Goal: Information Seeking & Learning: Learn about a topic

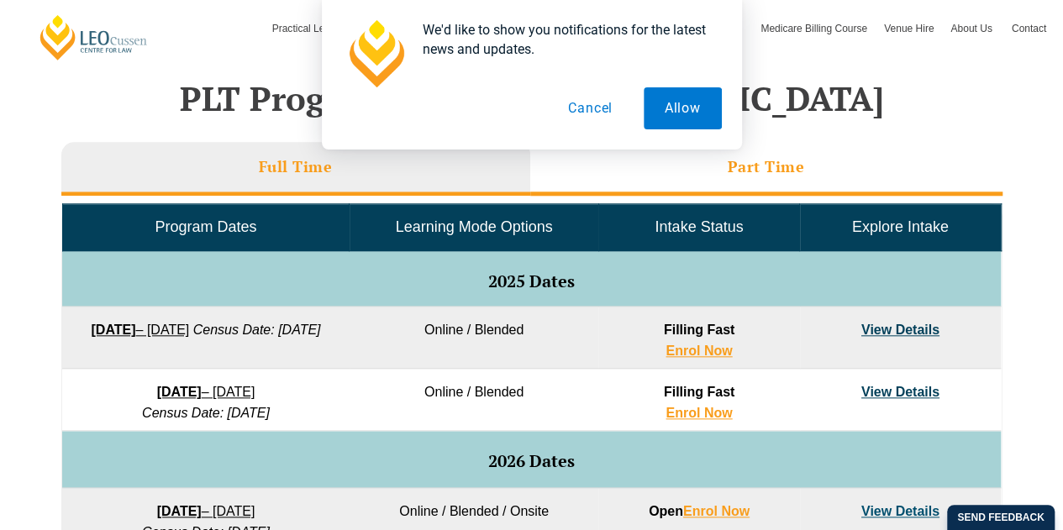
click at [696, 102] on button "Allow" at bounding box center [682, 108] width 78 height 42
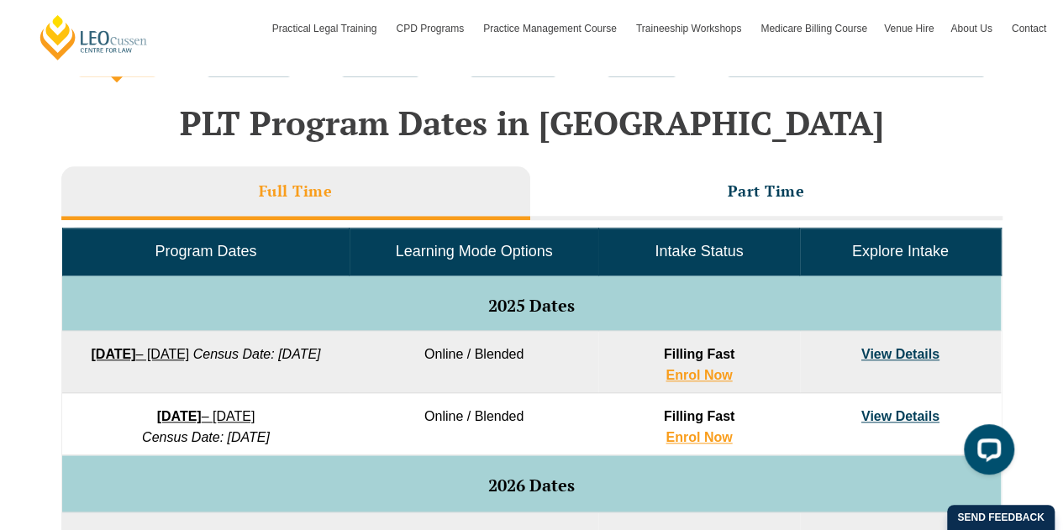
scroll to position [674, 0]
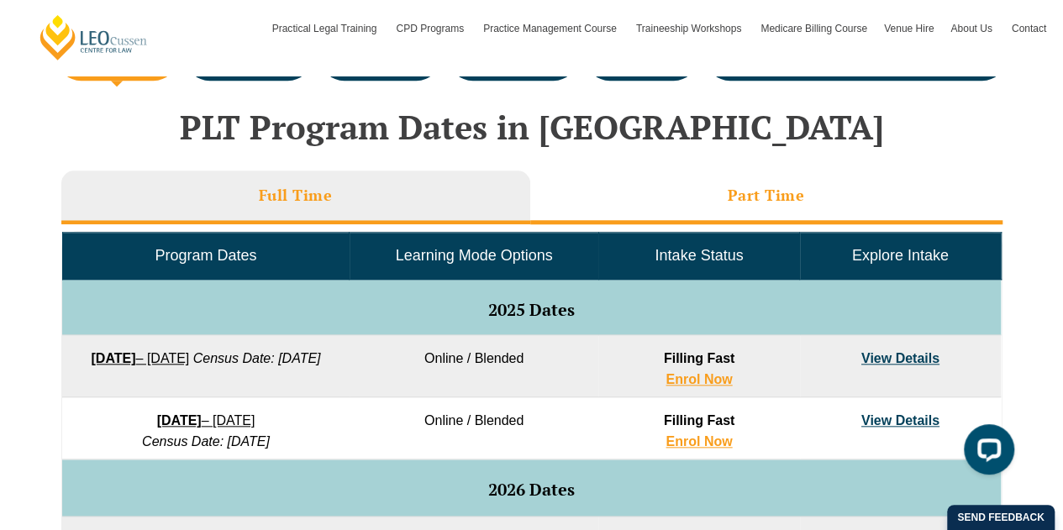
click at [723, 207] on li "Part Time" at bounding box center [766, 198] width 472 height 54
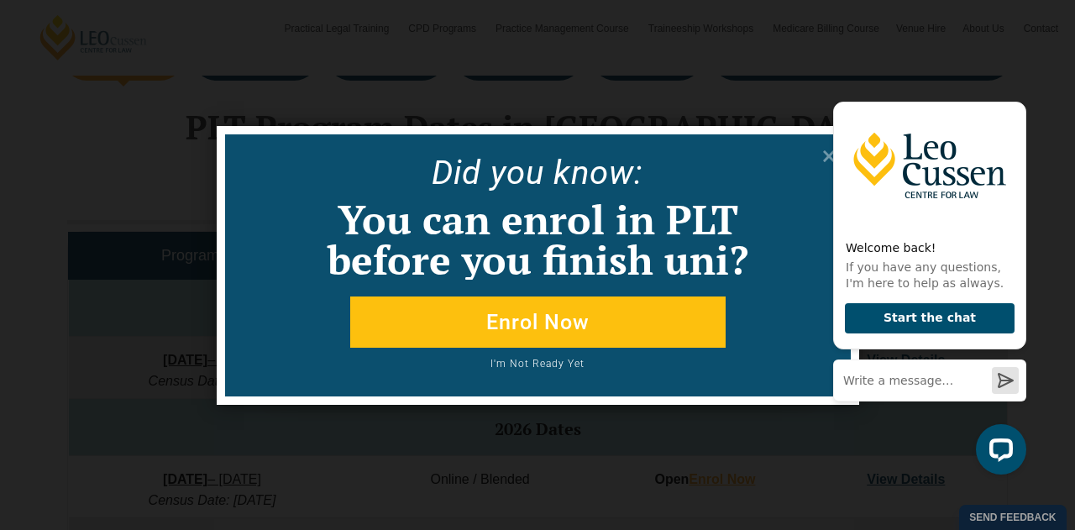
click at [822, 156] on div "Welcome back! If you have any questions, I'm here to help as always. Start the …" at bounding box center [926, 279] width 213 height 417
click at [1020, 87] on icon "Hide greeting" at bounding box center [1016, 88] width 9 height 9
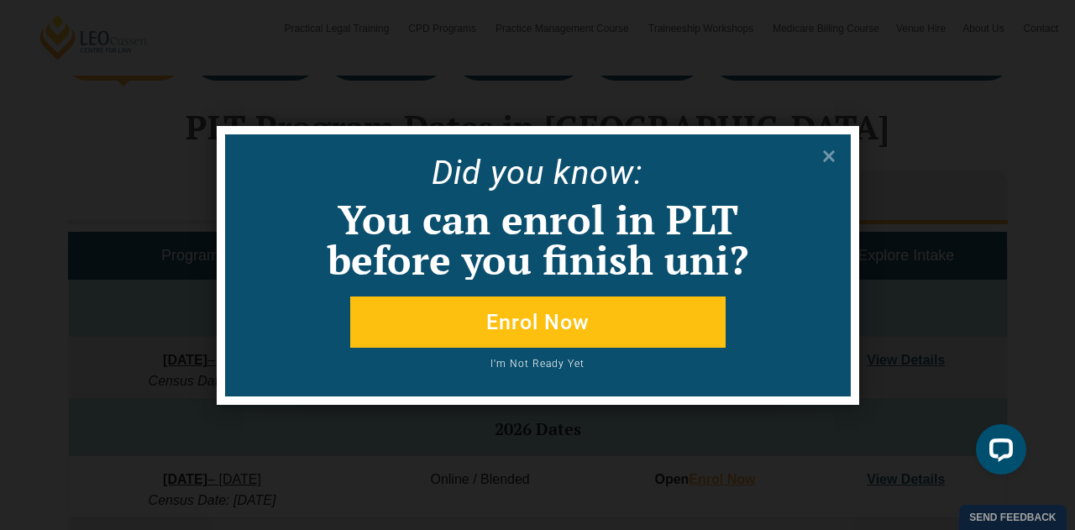
click at [958, 76] on div "Did yo u know: You can enrol in PLT before you finish uni? Enrol Now I'm Not Re…" at bounding box center [537, 265] width 1075 height 530
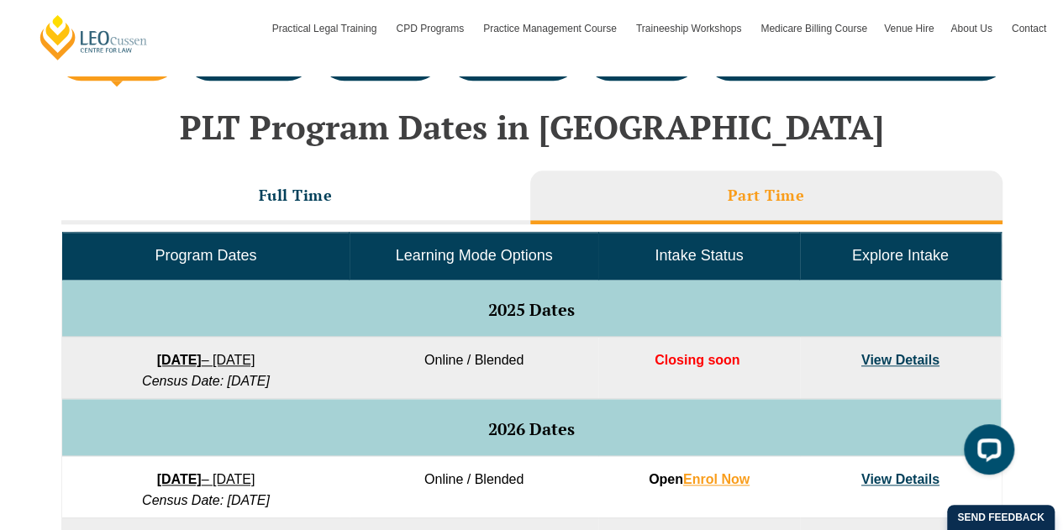
click at [834, 173] on li "Part Time" at bounding box center [766, 198] width 472 height 54
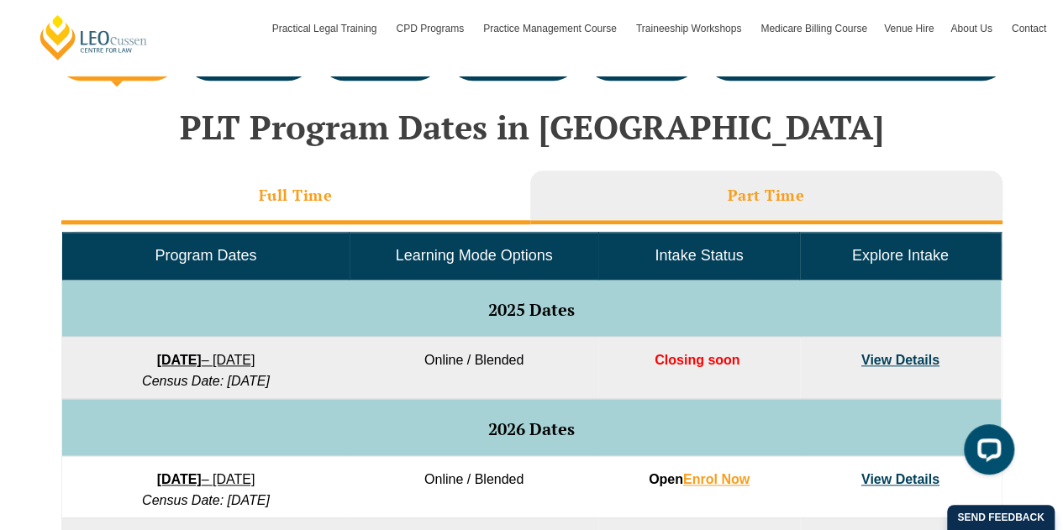
click at [321, 186] on h3 "Full Time" at bounding box center [296, 195] width 74 height 19
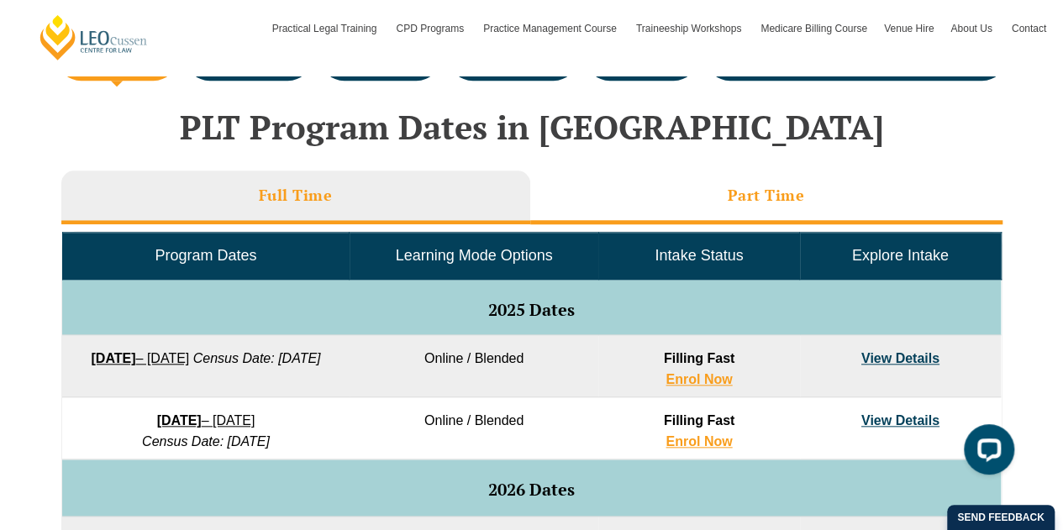
click at [788, 204] on h3 "Part Time" at bounding box center [765, 195] width 77 height 19
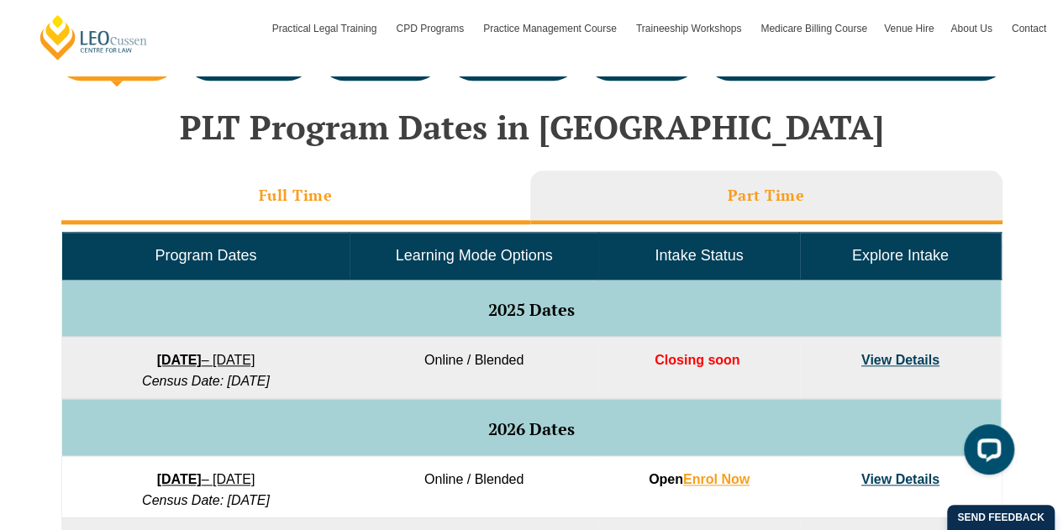
click at [344, 197] on li "Full Time" at bounding box center [295, 198] width 469 height 54
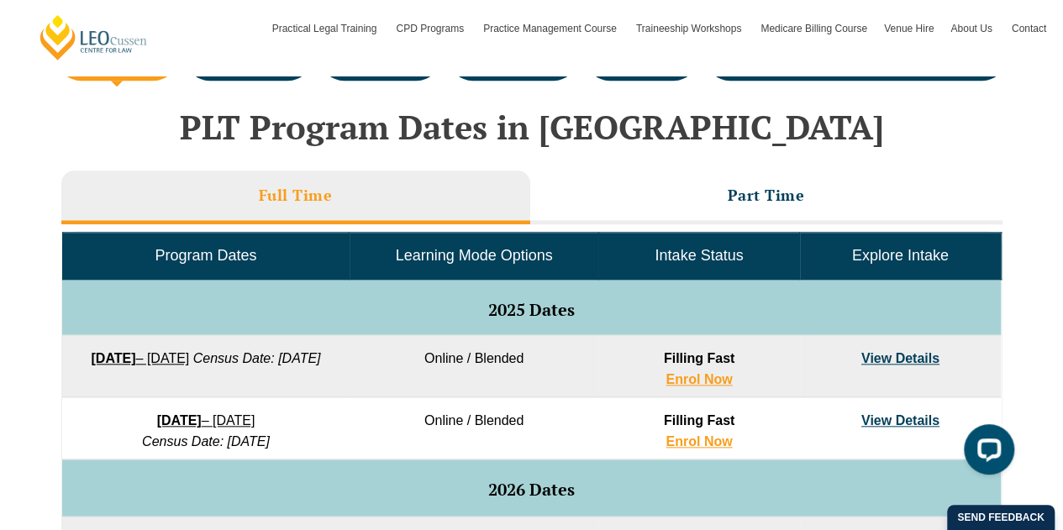
click at [917, 363] on link "View Details" at bounding box center [900, 358] width 78 height 14
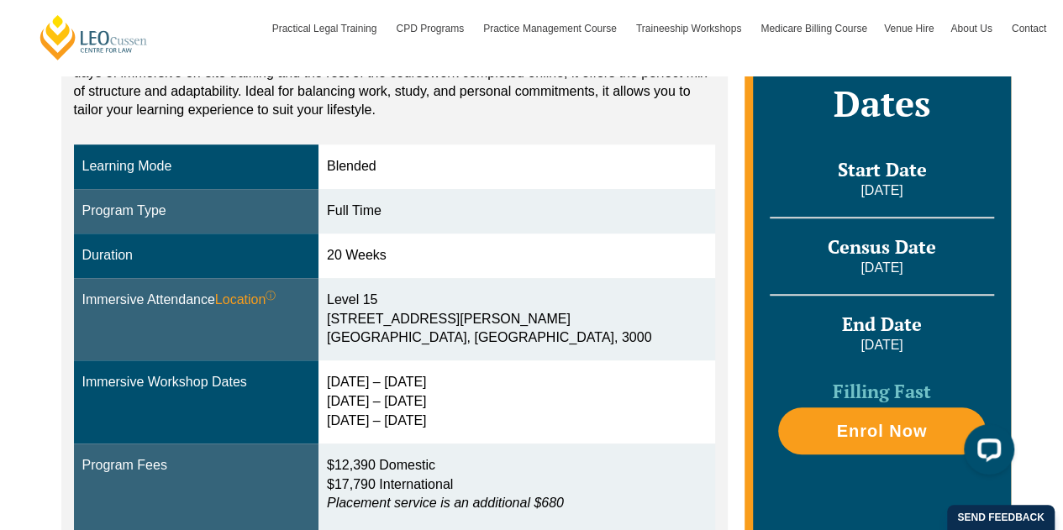
scroll to position [407, 0]
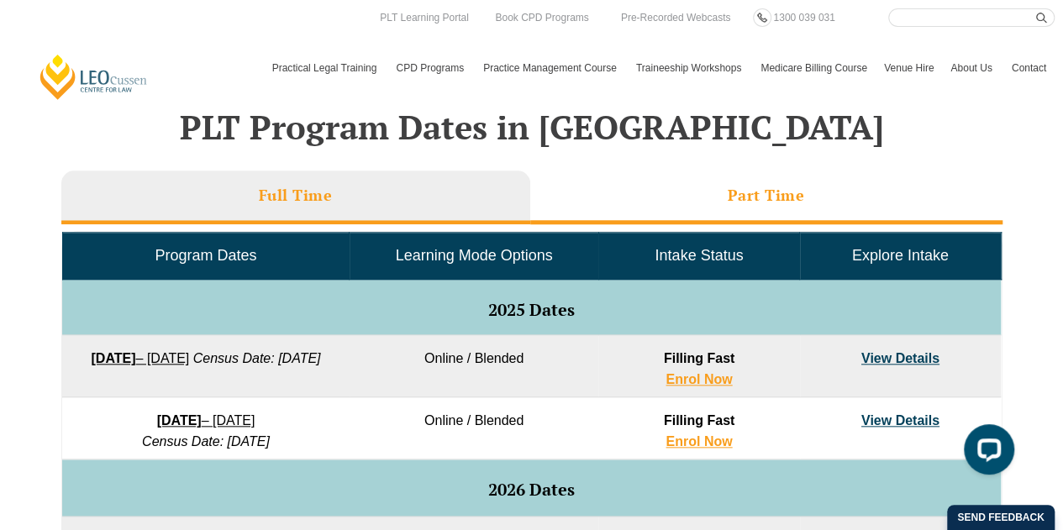
click at [714, 211] on li "Part Time" at bounding box center [766, 198] width 472 height 54
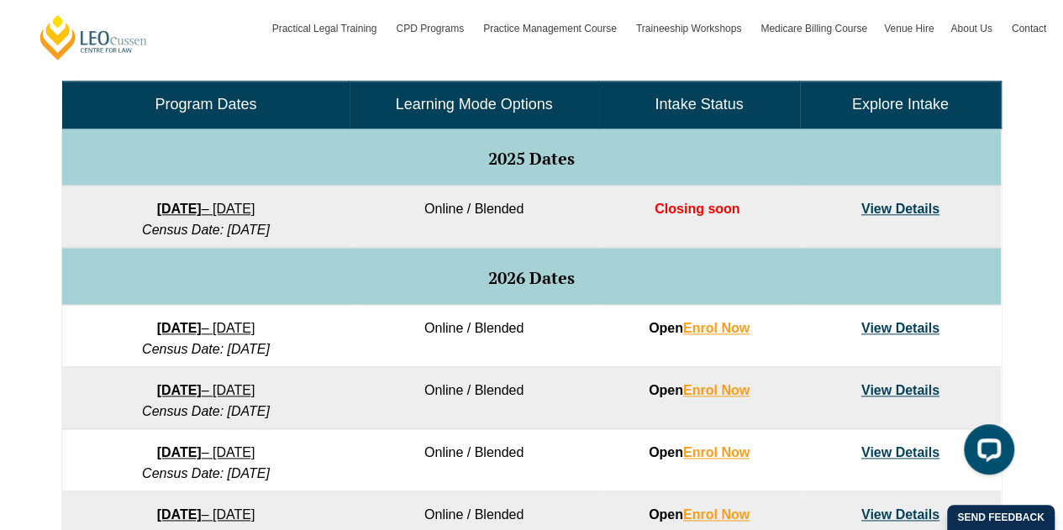
scroll to position [828, 0]
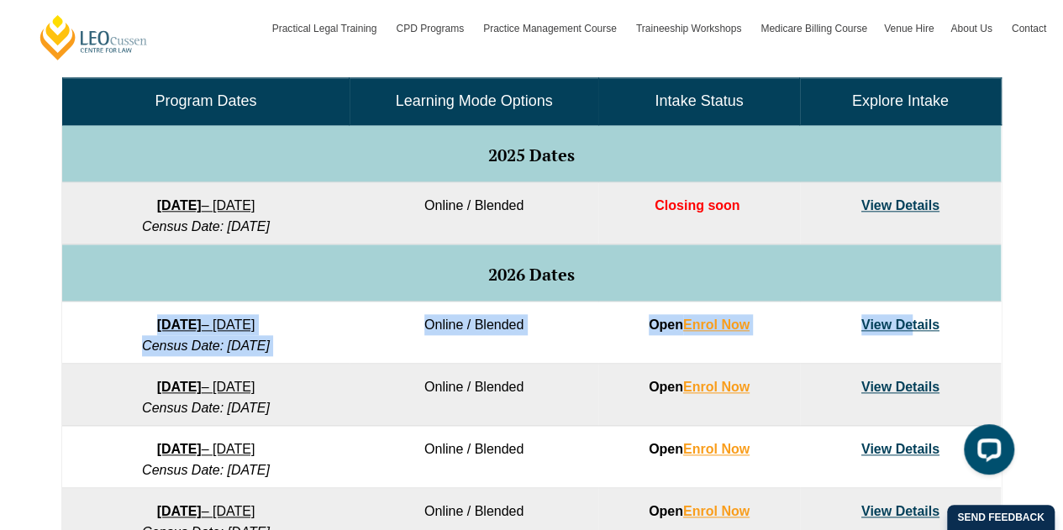
drag, startPoint x: 910, startPoint y: 357, endPoint x: 895, endPoint y: 296, distance: 63.0
click at [895, 296] on tbody "Program Dates Learning Mode Options Intake Status Explore Intake 2025 Dates 8 S…" at bounding box center [531, 314] width 938 height 472
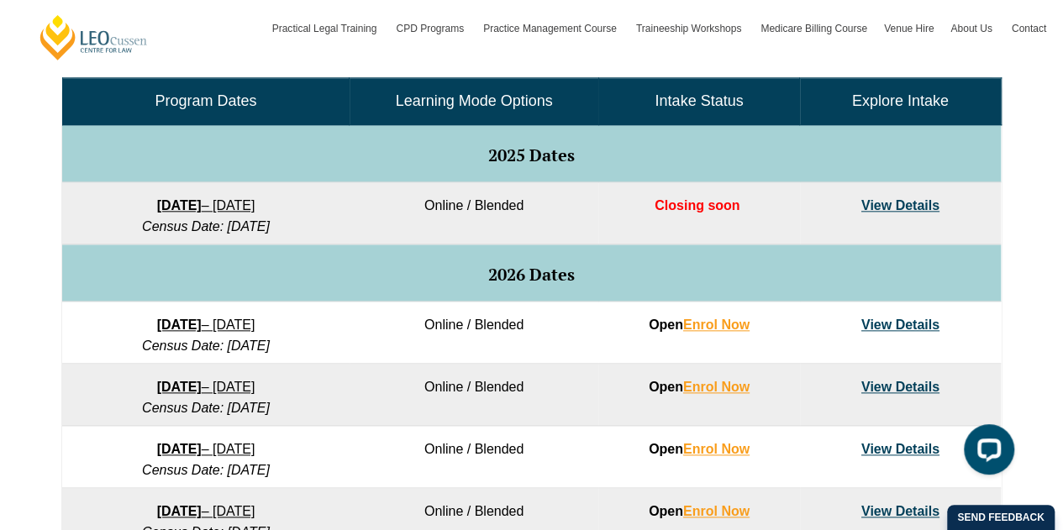
click at [733, 127] on td "2025 Dates" at bounding box center [531, 153] width 938 height 57
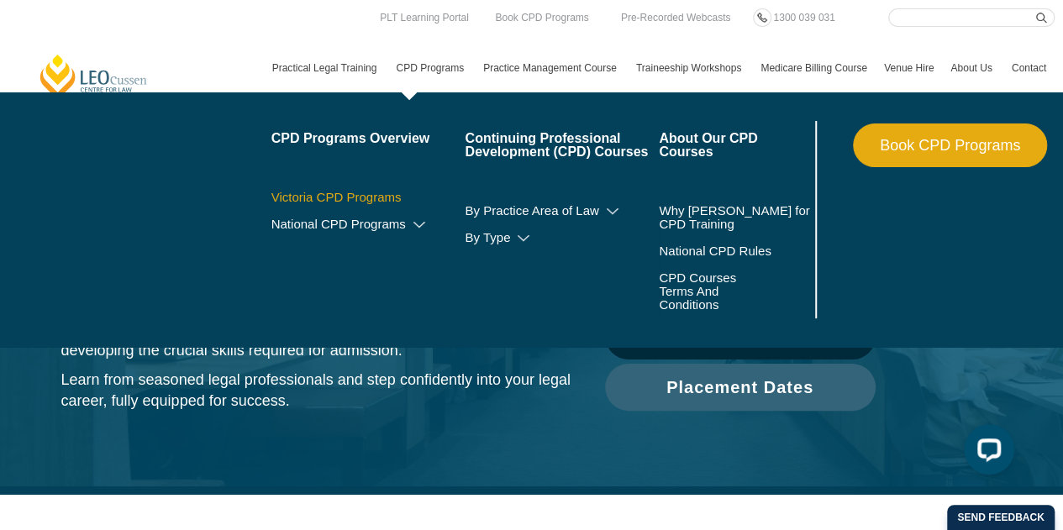
scroll to position [0, 0]
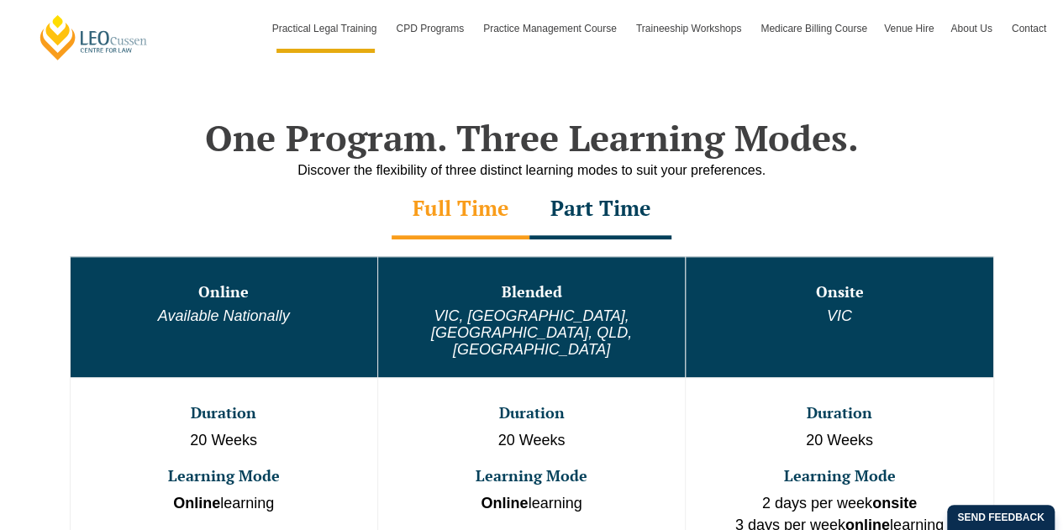
click at [601, 218] on div "Part Time" at bounding box center [600, 210] width 142 height 59
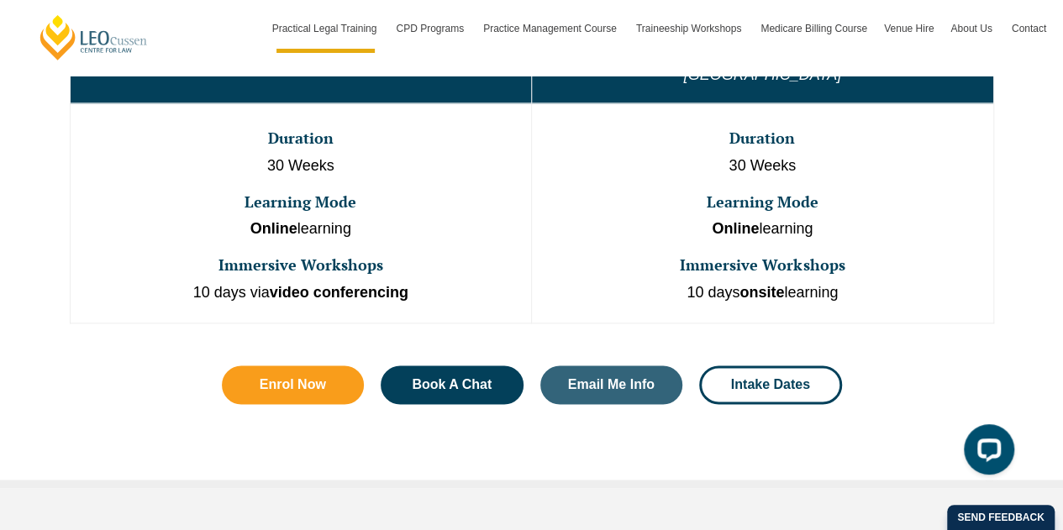
scroll to position [1044, 0]
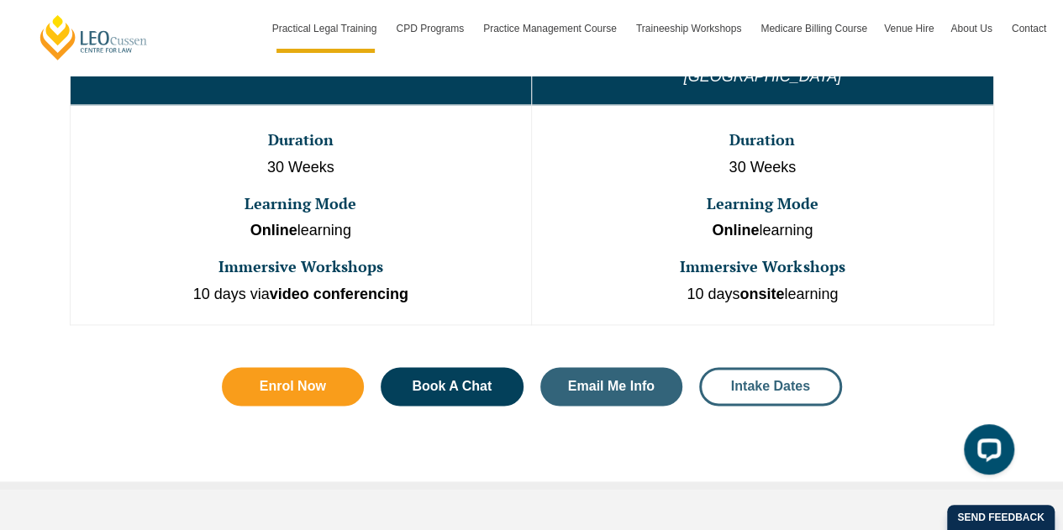
click at [760, 380] on span "Intake Dates" at bounding box center [770, 386] width 79 height 13
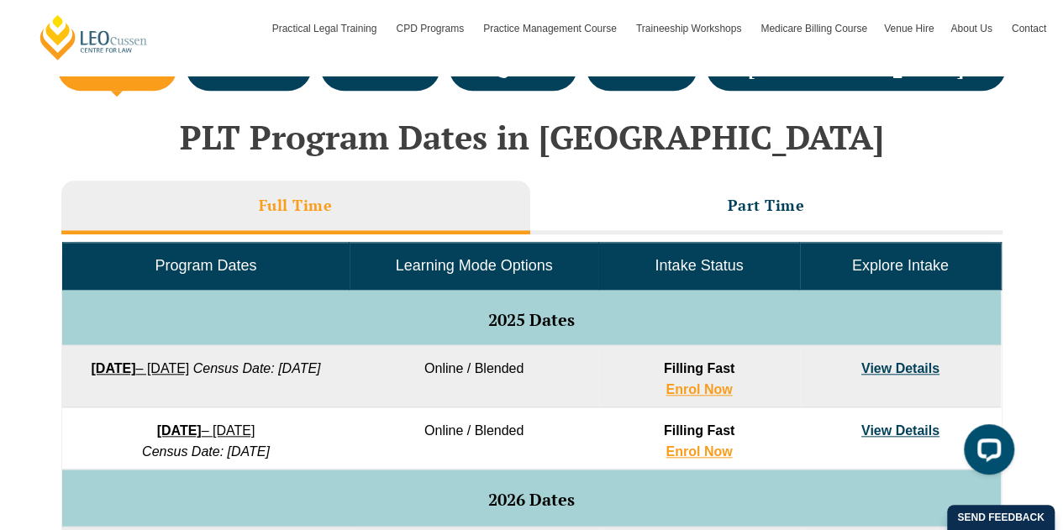
click at [255, 429] on link "[DATE] – [DATE]" at bounding box center [206, 430] width 98 height 14
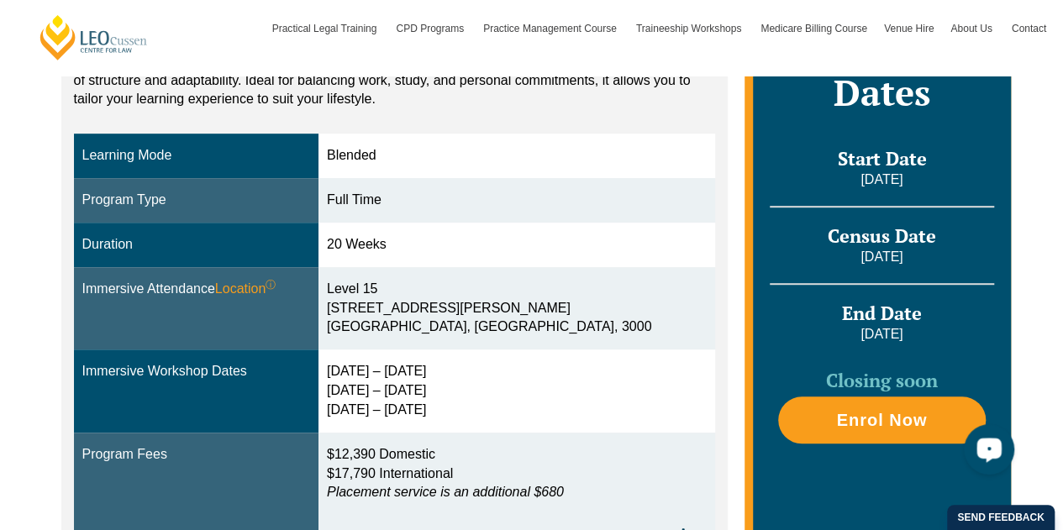
scroll to position [408, 0]
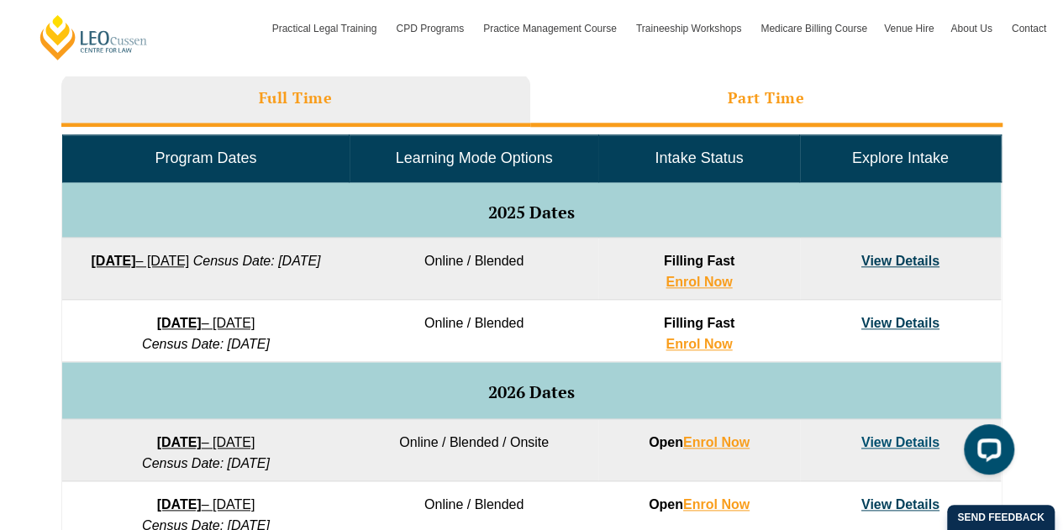
scroll to position [770, 0]
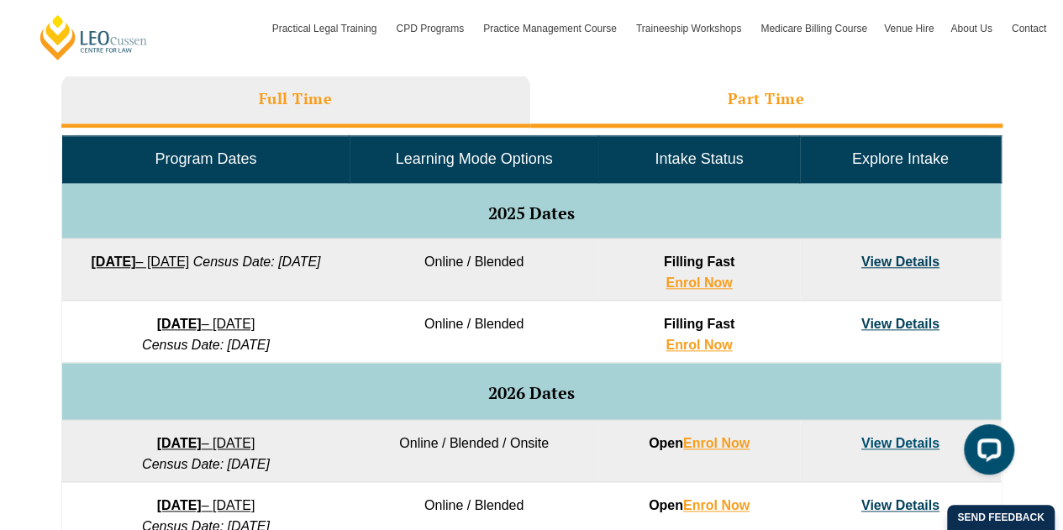
click at [748, 81] on li "Part Time" at bounding box center [766, 101] width 472 height 54
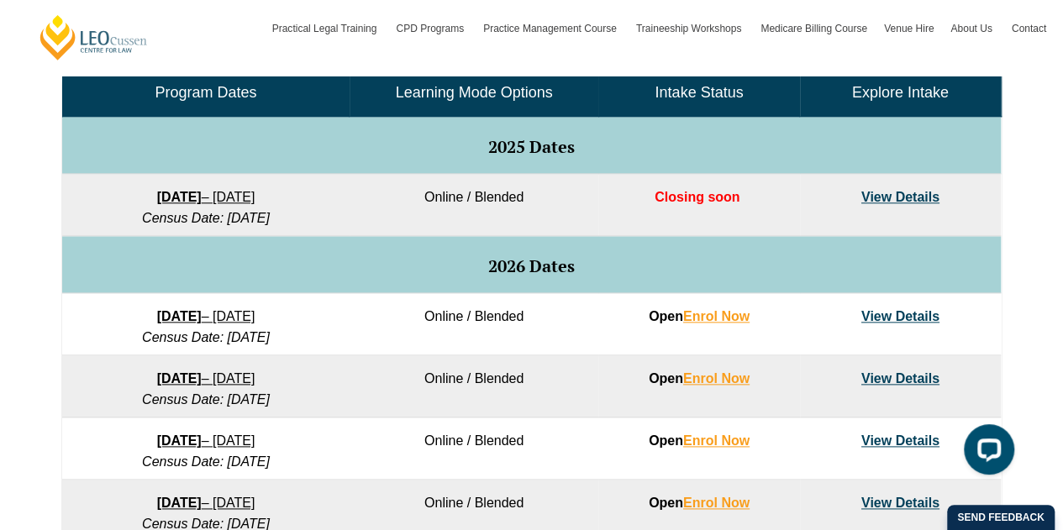
scroll to position [849, 0]
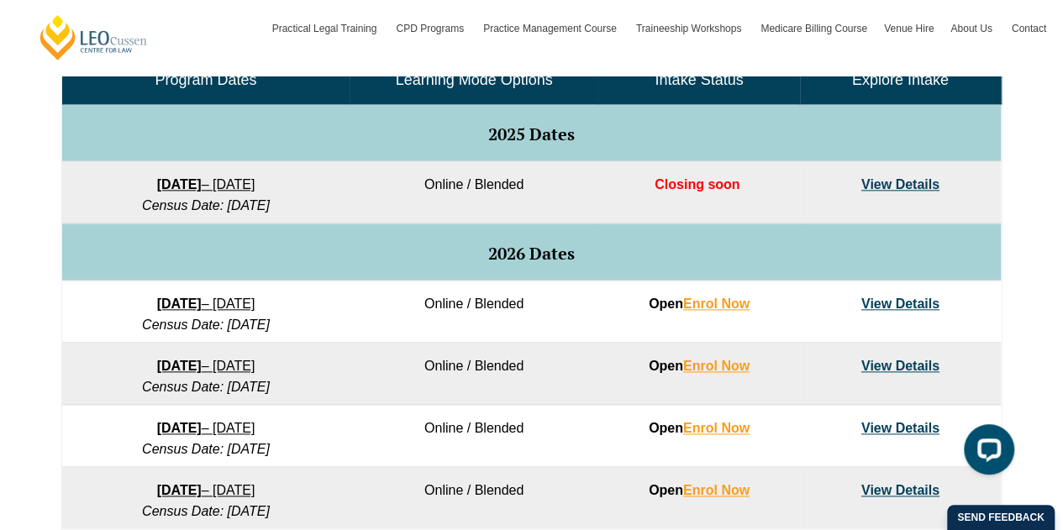
drag, startPoint x: 547, startPoint y: 365, endPoint x: 549, endPoint y: 344, distance: 22.0
click at [549, 344] on td "Online / Blended" at bounding box center [473, 374] width 249 height 62
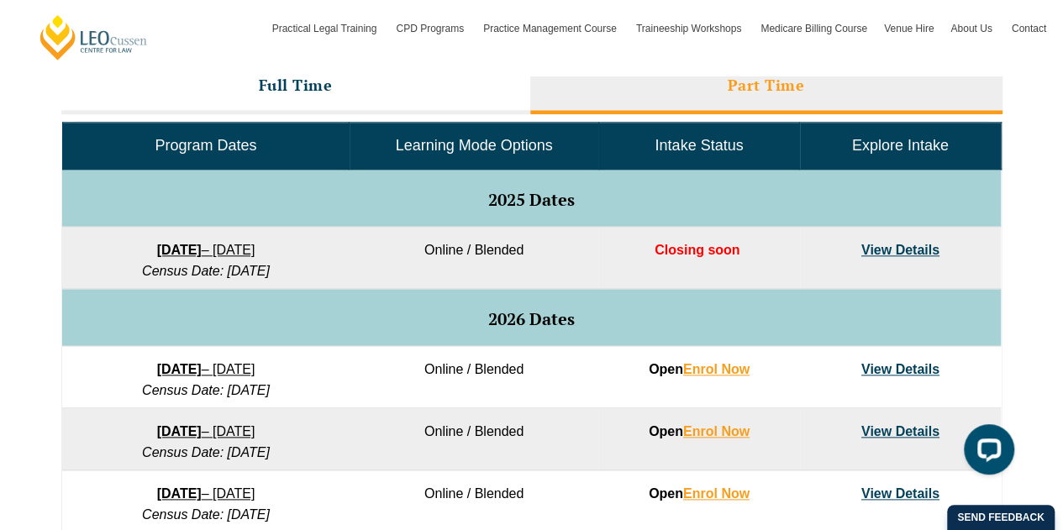
scroll to position [782, 0]
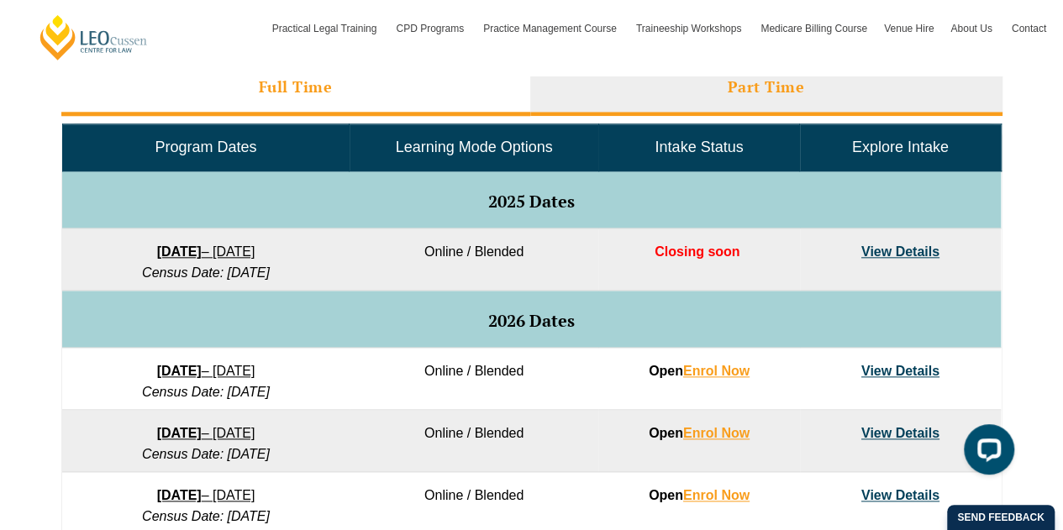
click at [312, 92] on h3 "Full Time" at bounding box center [296, 86] width 74 height 19
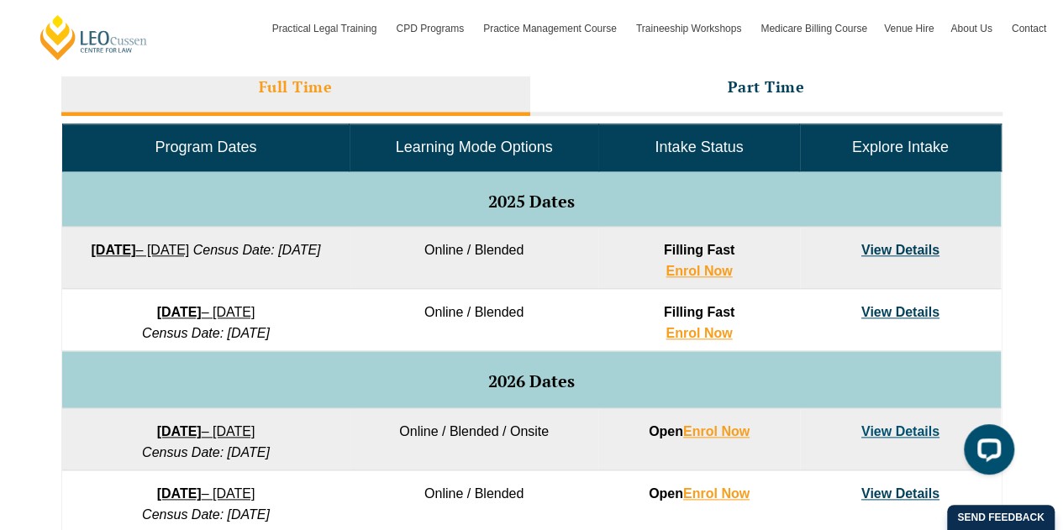
click at [255, 308] on link "8 December 2025 – 8 May 2026" at bounding box center [206, 312] width 98 height 14
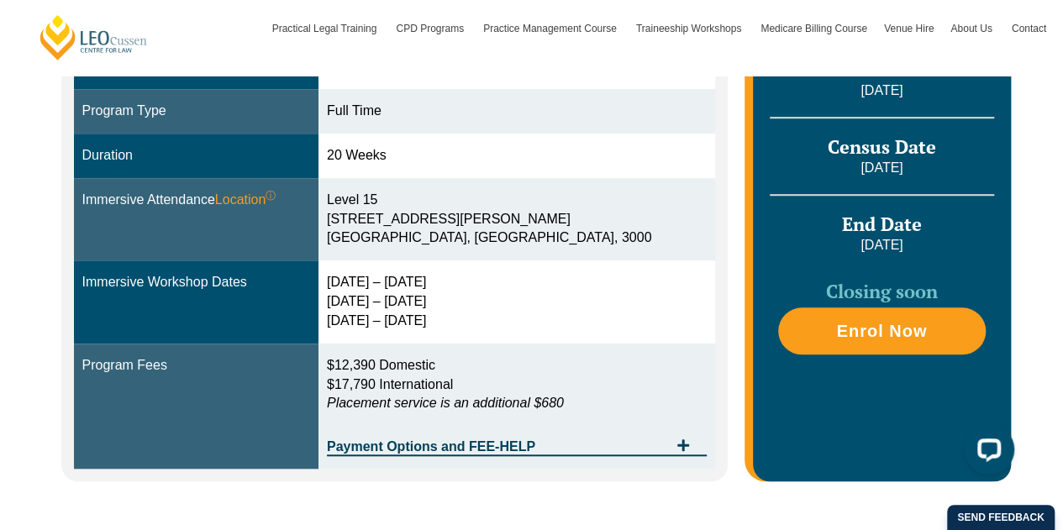
scroll to position [501, 0]
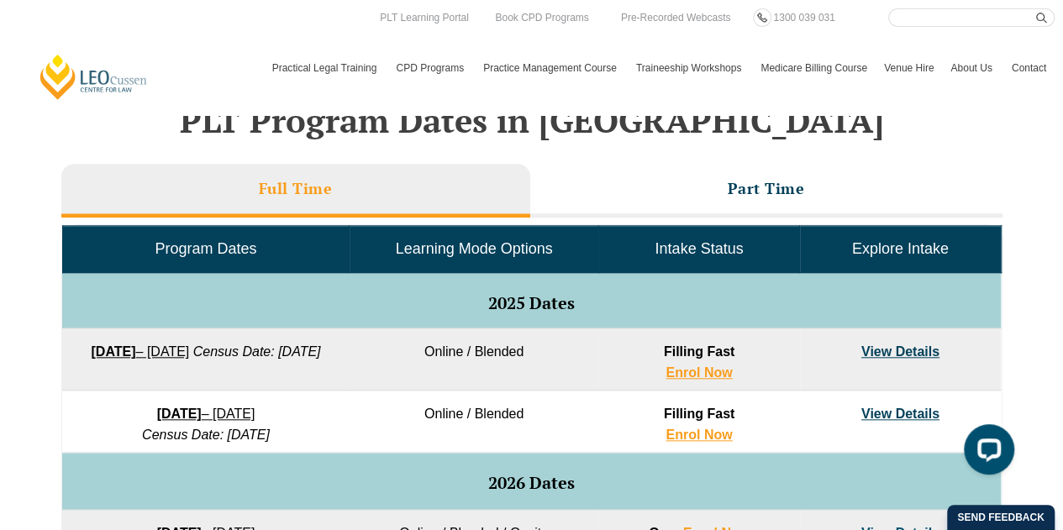
scroll to position [680, 0]
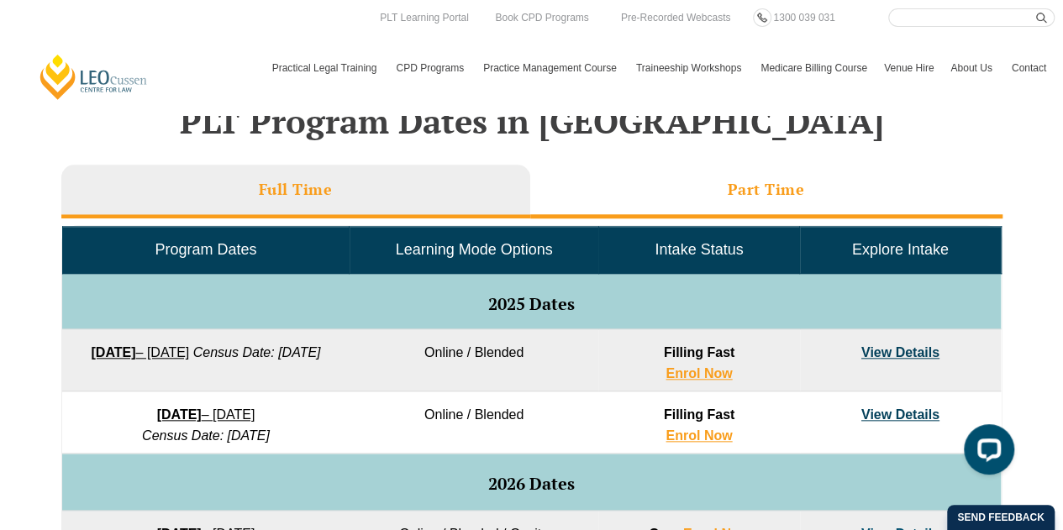
click at [739, 197] on h3 "Part Time" at bounding box center [765, 189] width 77 height 19
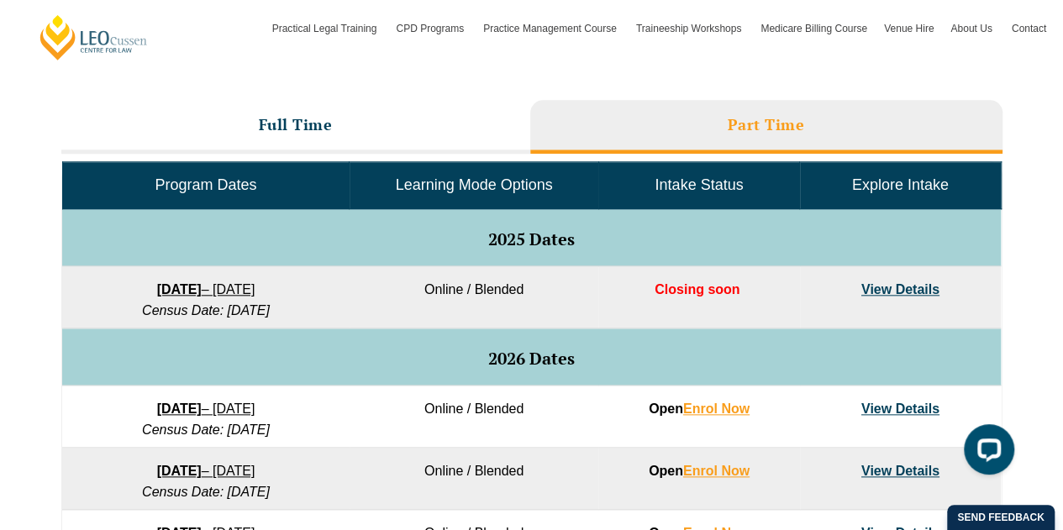
scroll to position [752, 0]
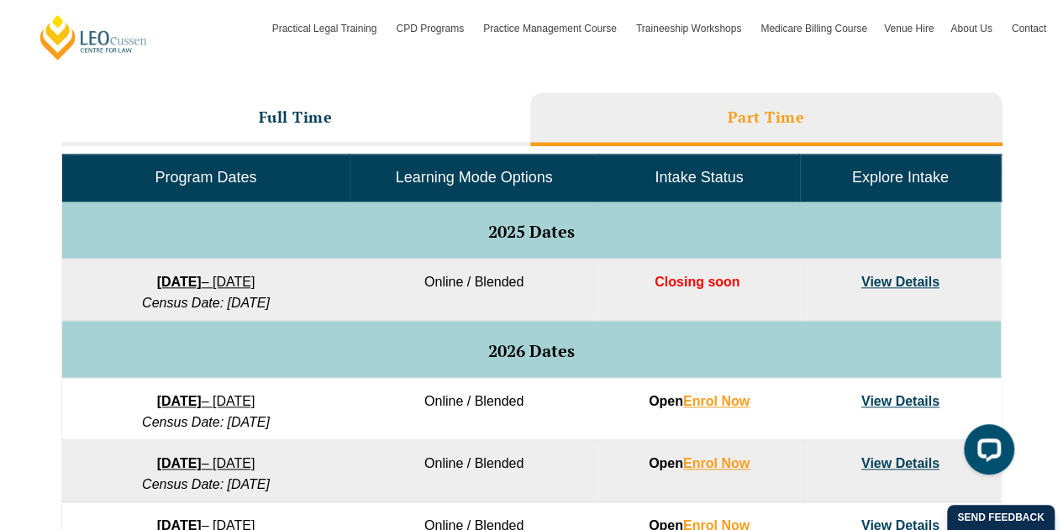
click at [911, 402] on link "View Details" at bounding box center [900, 401] width 78 height 14
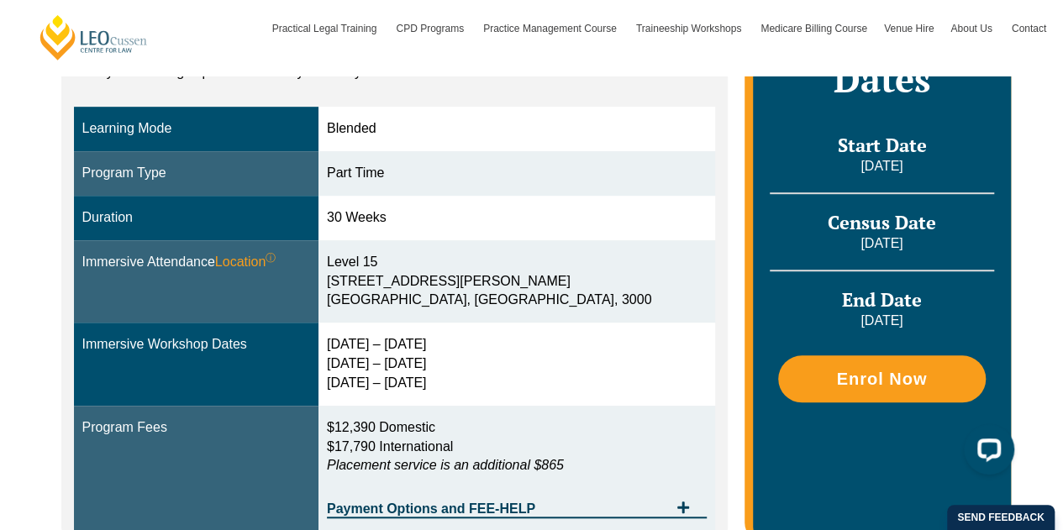
scroll to position [437, 0]
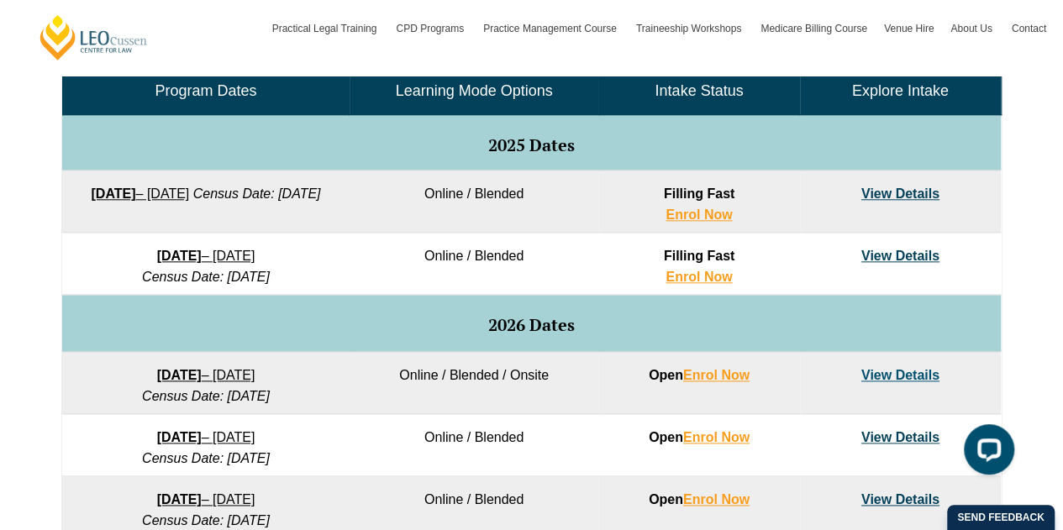
scroll to position [839, 0]
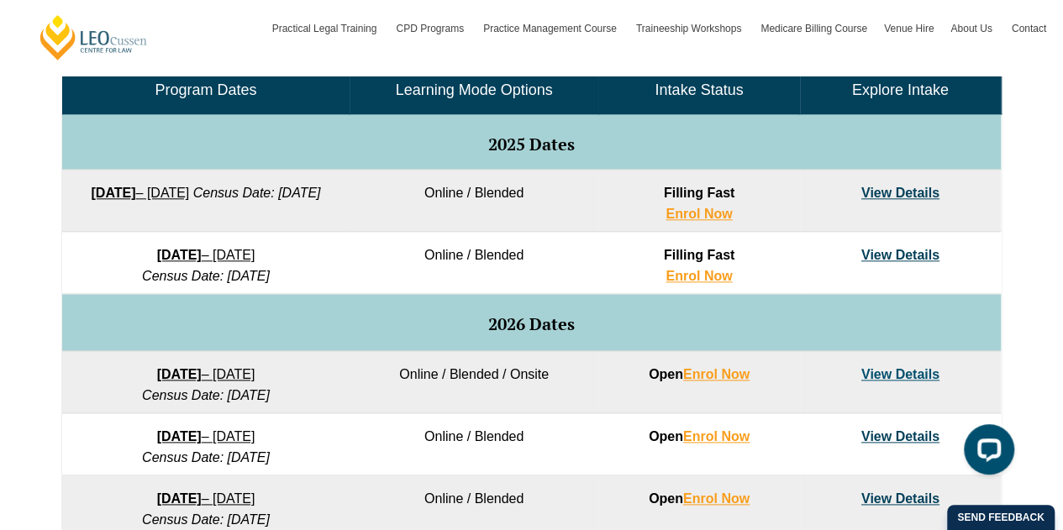
click at [189, 195] on link "22 September 2025 – 20 February 2026" at bounding box center [140, 193] width 98 height 14
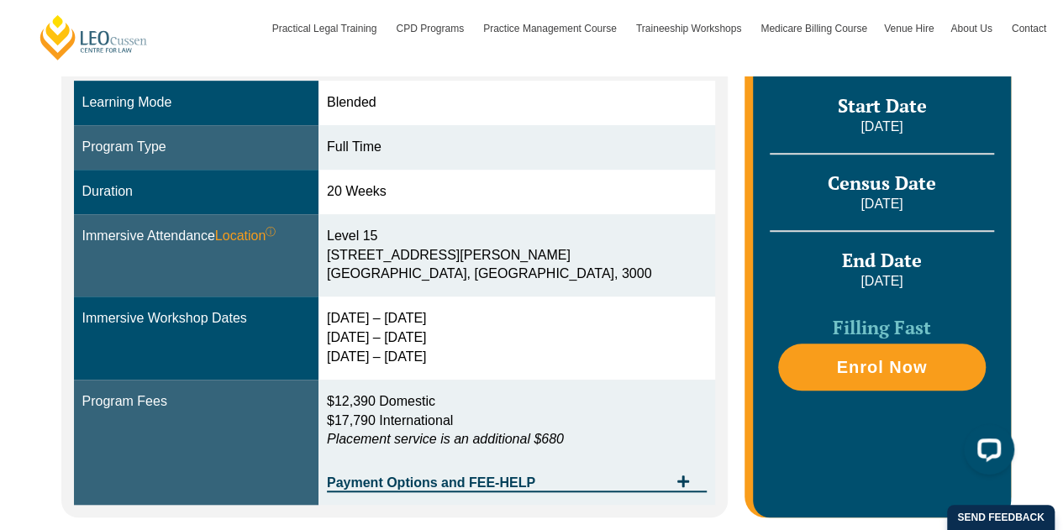
scroll to position [391, 0]
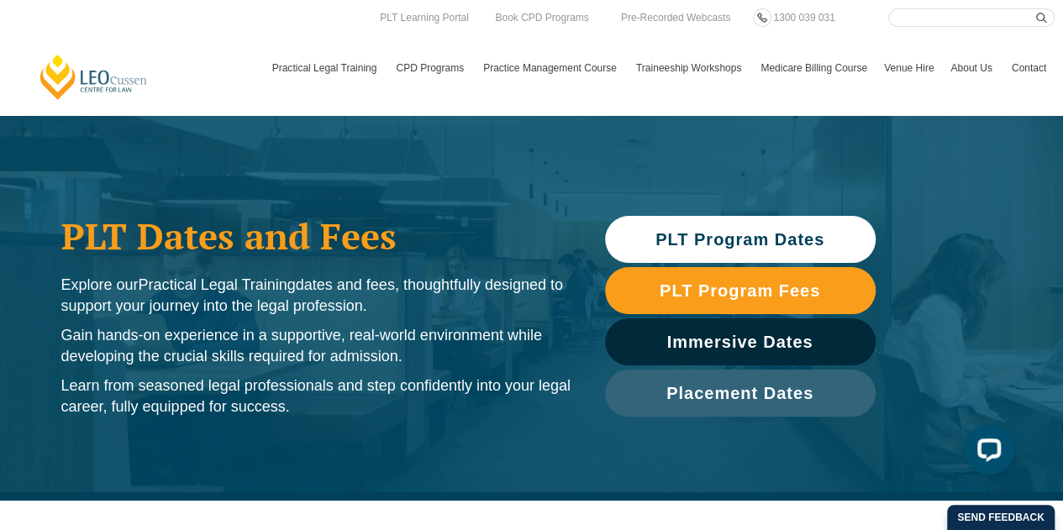
click at [738, 243] on span "PLT Program Dates" at bounding box center [739, 239] width 169 height 17
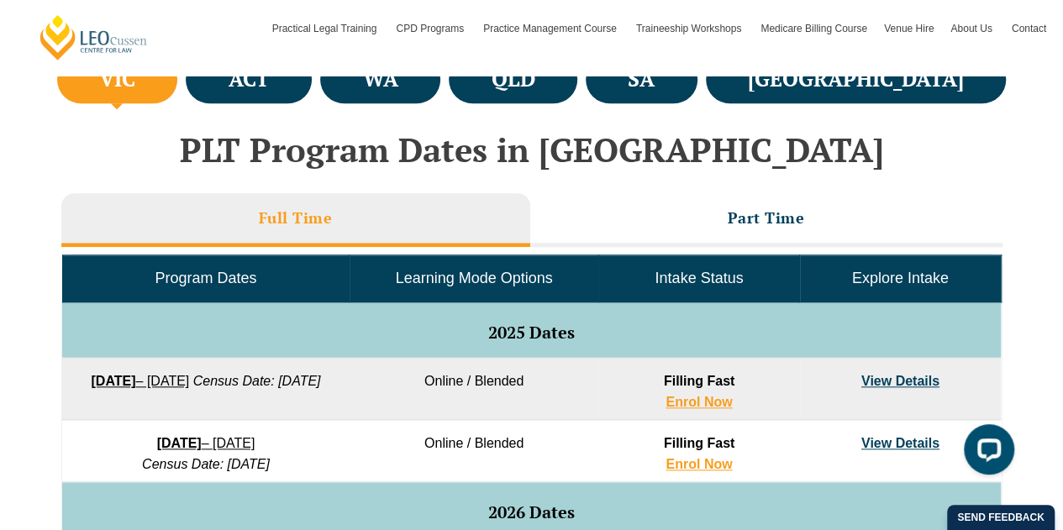
scroll to position [653, 0]
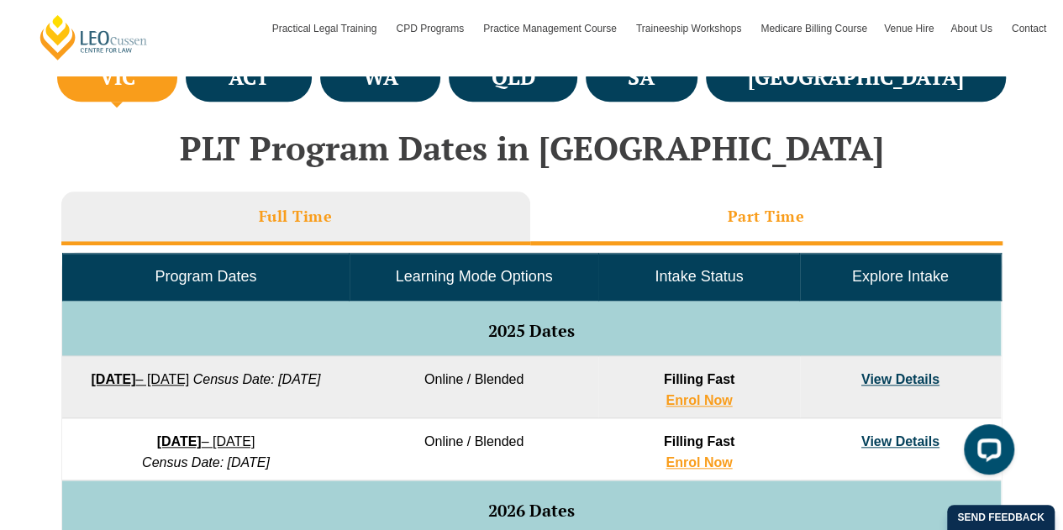
click at [738, 223] on h3 "Part Time" at bounding box center [765, 216] width 77 height 19
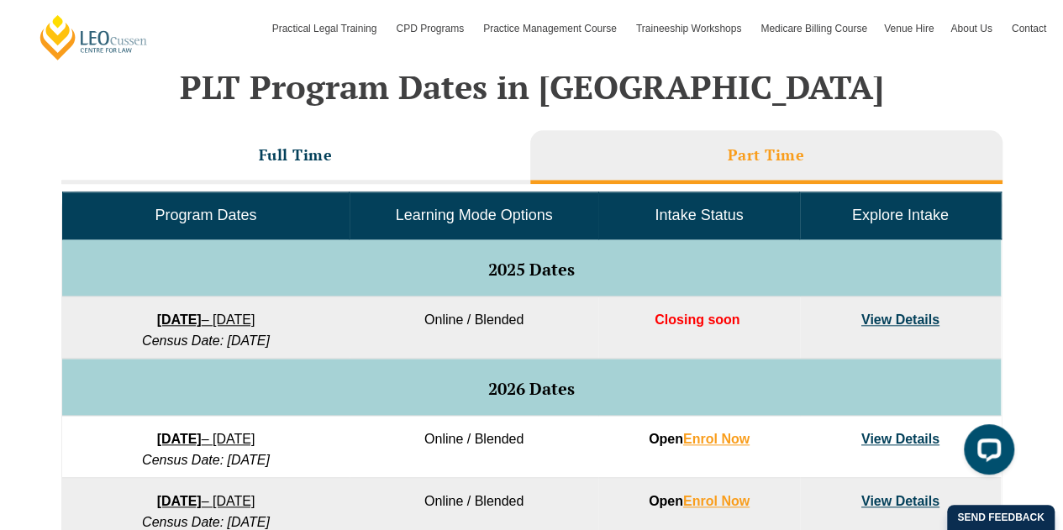
scroll to position [715, 0]
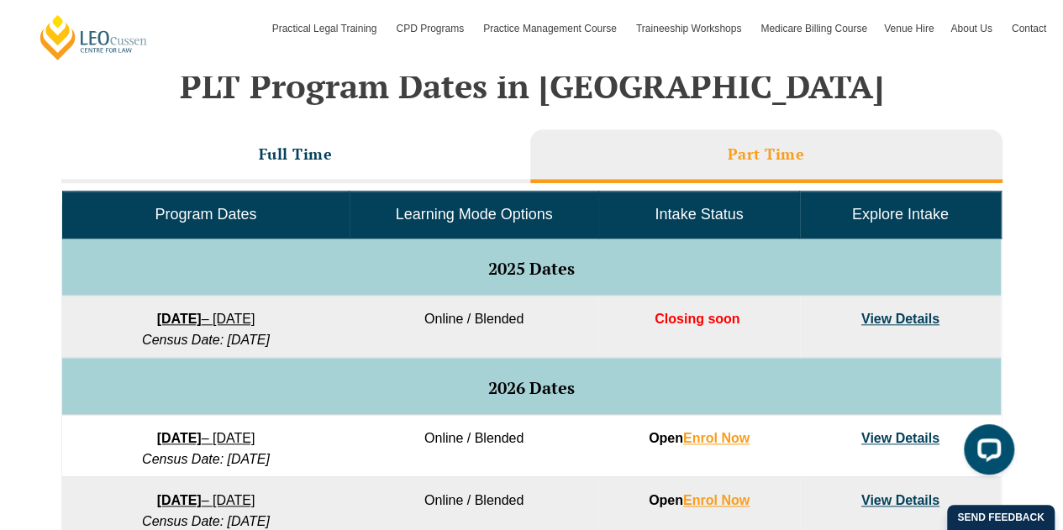
click at [751, 239] on td "2025 Dates" at bounding box center [531, 267] width 938 height 57
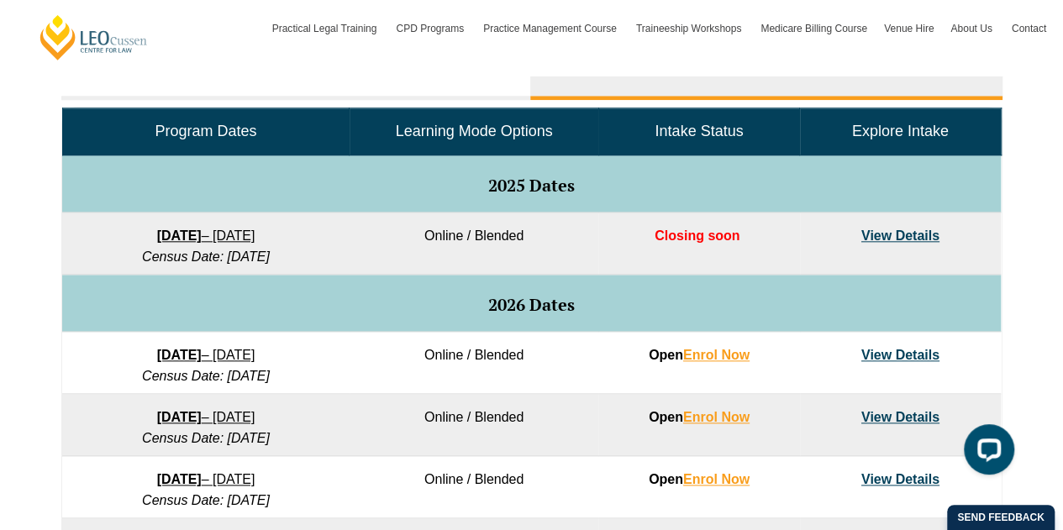
scroll to position [800, 0]
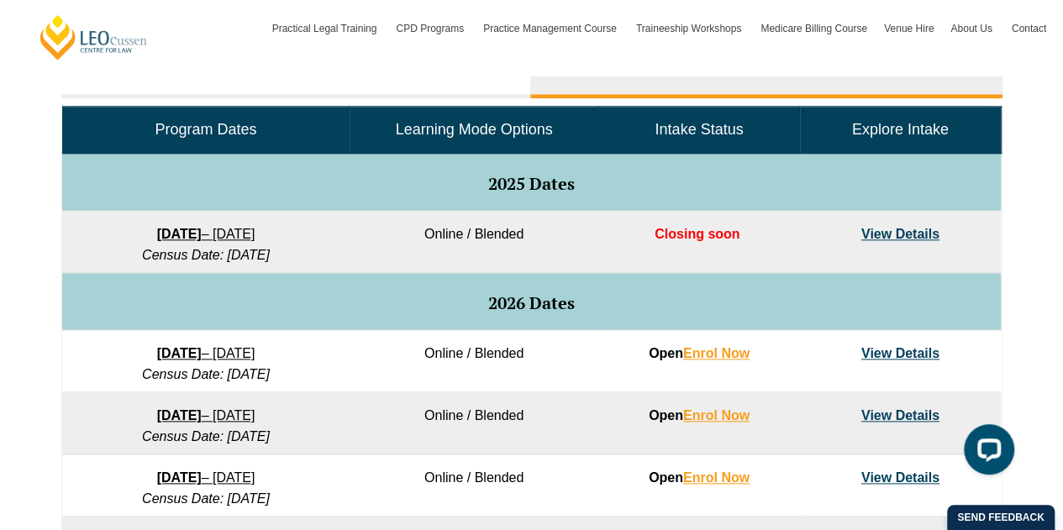
click at [230, 235] on link "8 September 2025 – 17 April 2026" at bounding box center [206, 234] width 98 height 14
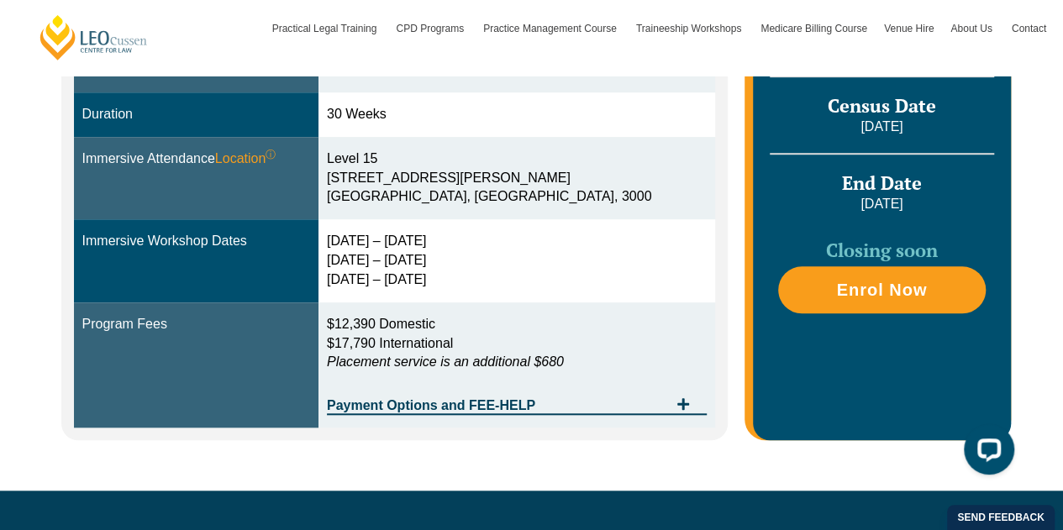
scroll to position [562, 0]
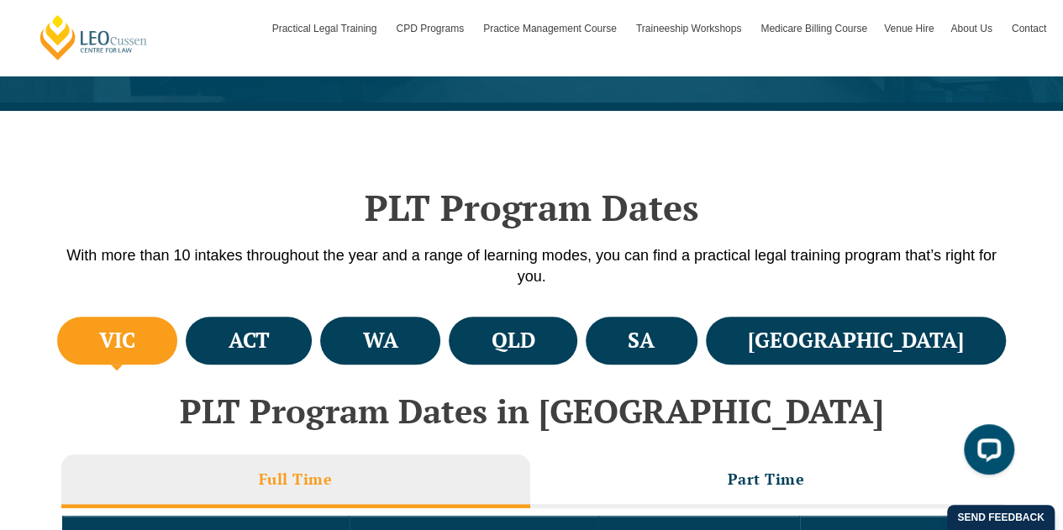
scroll to position [361, 0]
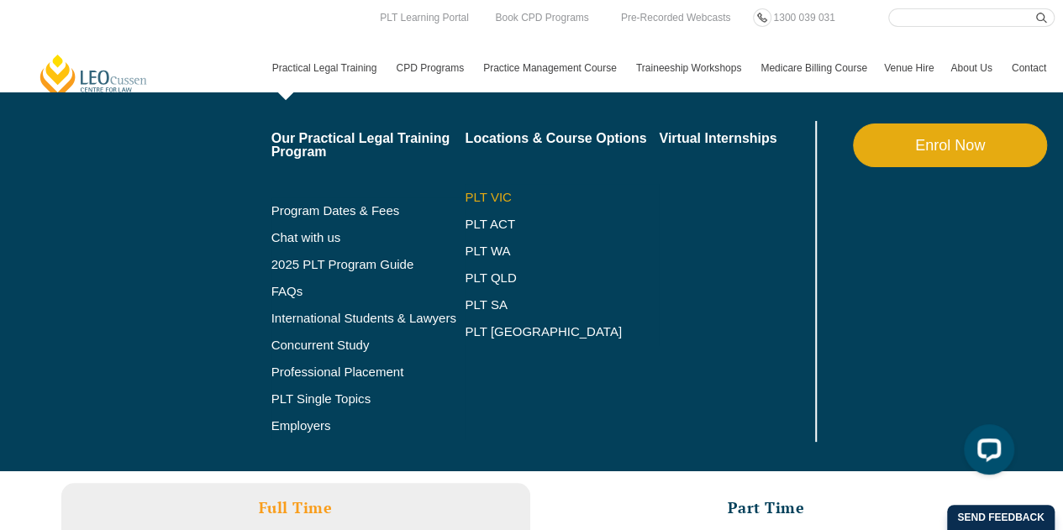
click at [481, 196] on link "PLT VIC" at bounding box center [562, 197] width 194 height 13
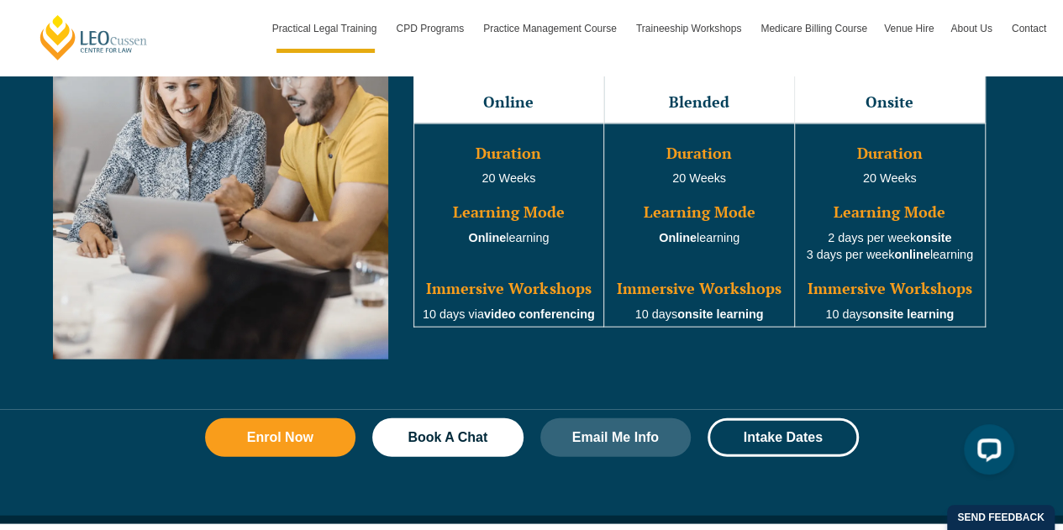
scroll to position [1667, 0]
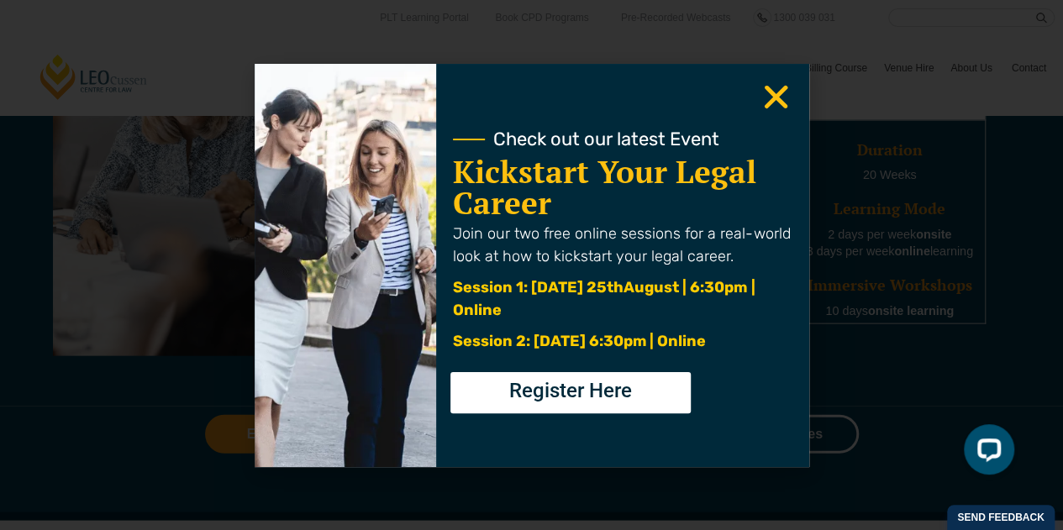
click at [777, 98] on use "Close" at bounding box center [776, 97] width 24 height 24
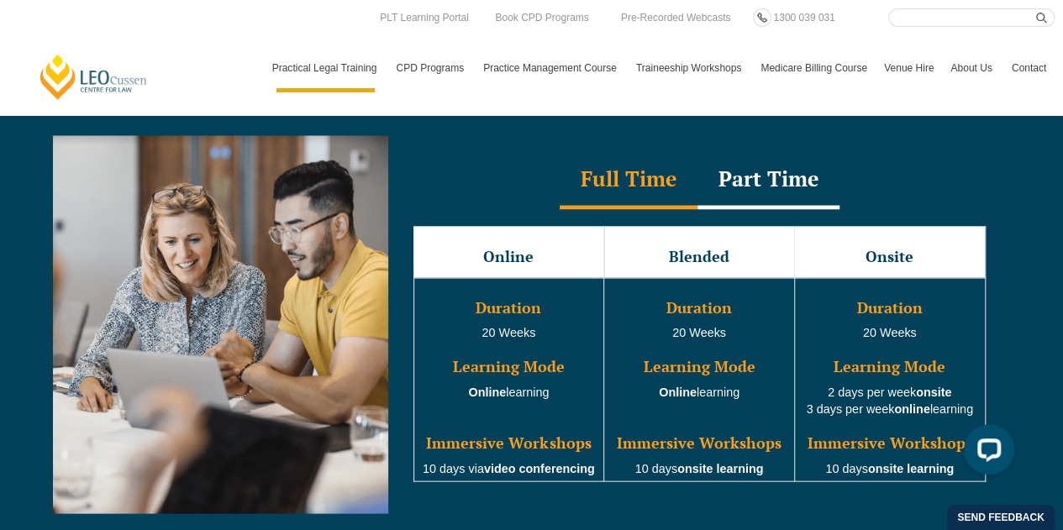
scroll to position [1498, 0]
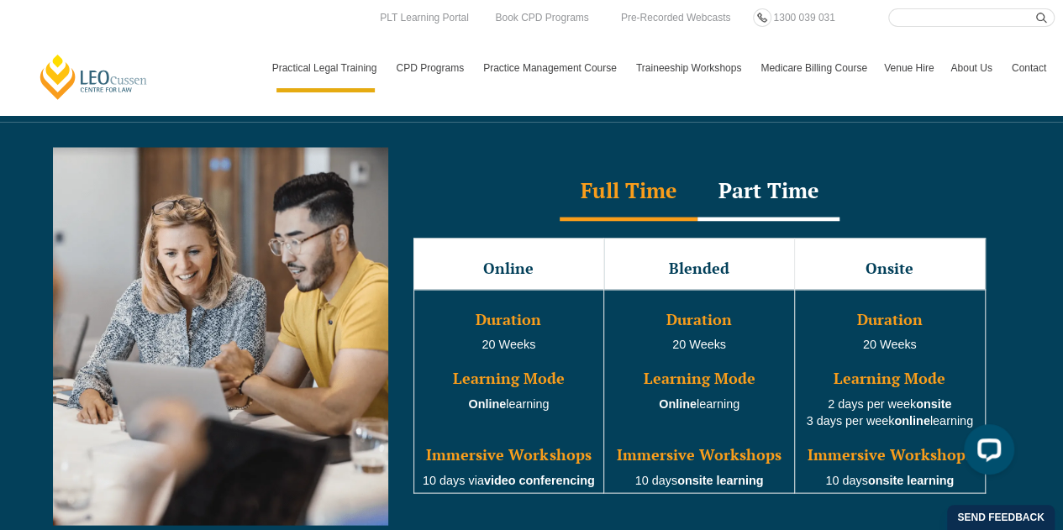
click at [773, 171] on div "Part Time" at bounding box center [768, 191] width 142 height 59
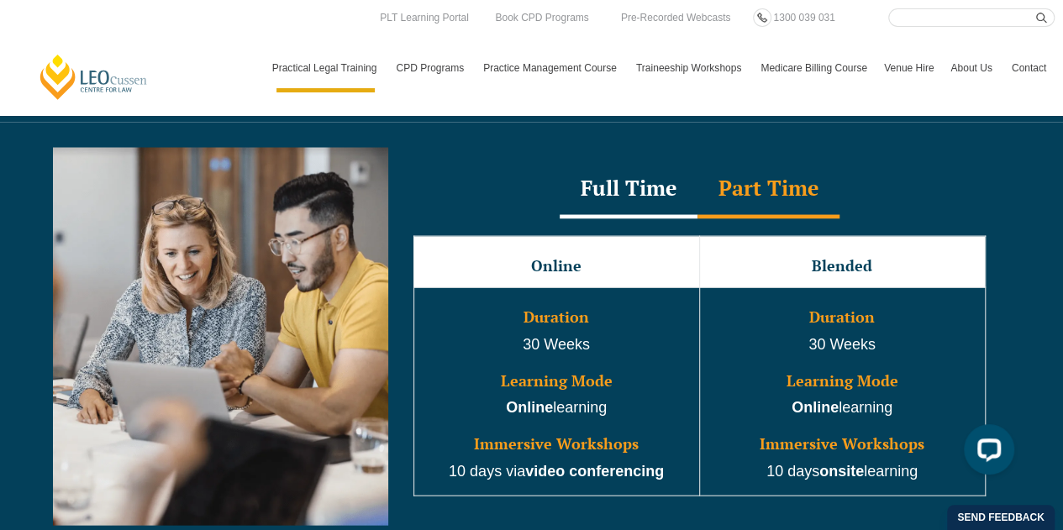
click at [643, 171] on div "Full Time" at bounding box center [628, 189] width 138 height 59
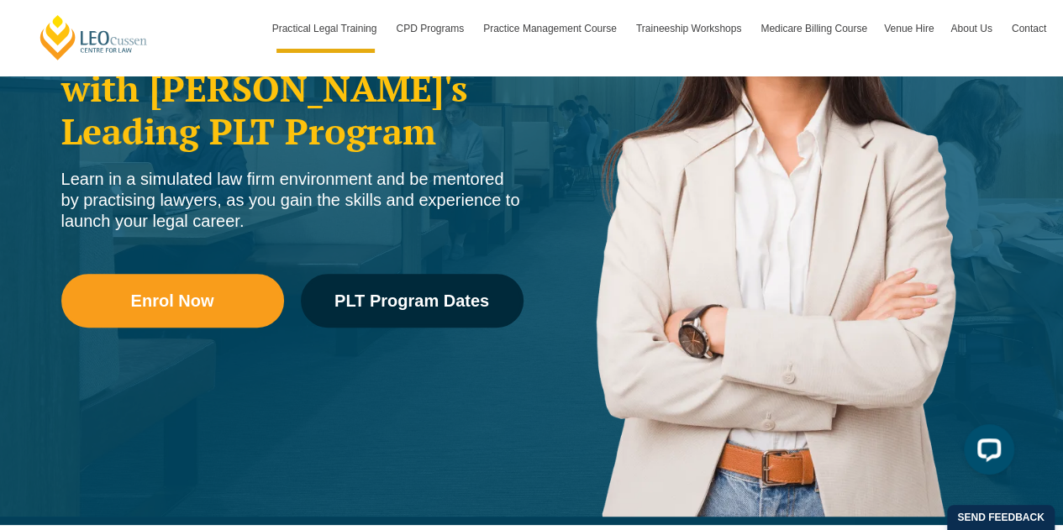
scroll to position [204, 0]
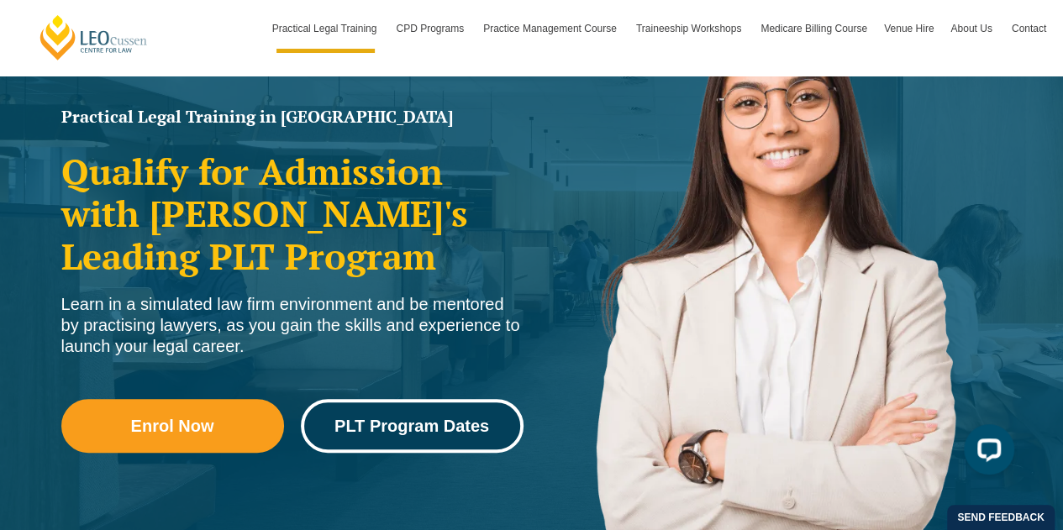
click at [408, 428] on span "PLT Program Dates" at bounding box center [411, 426] width 155 height 17
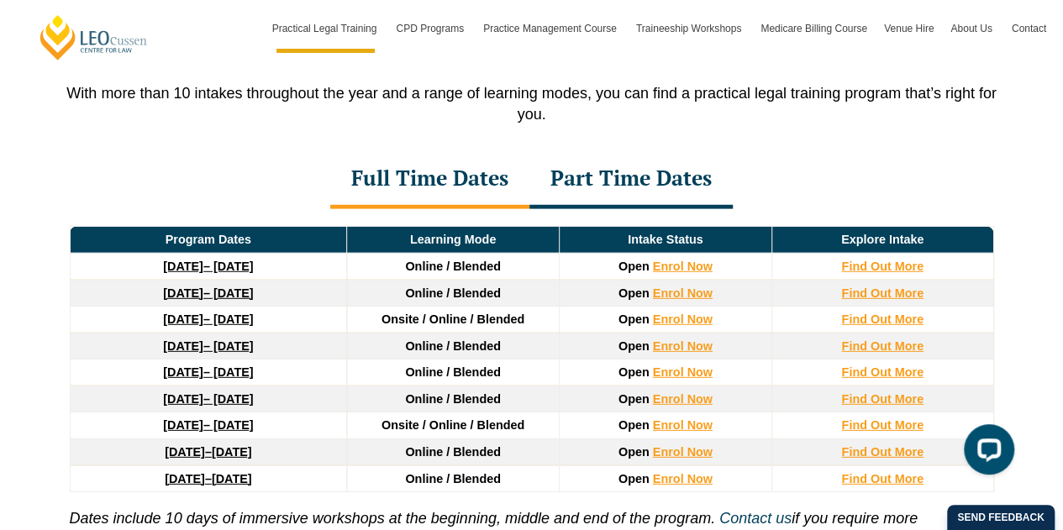
scroll to position [2250, 0]
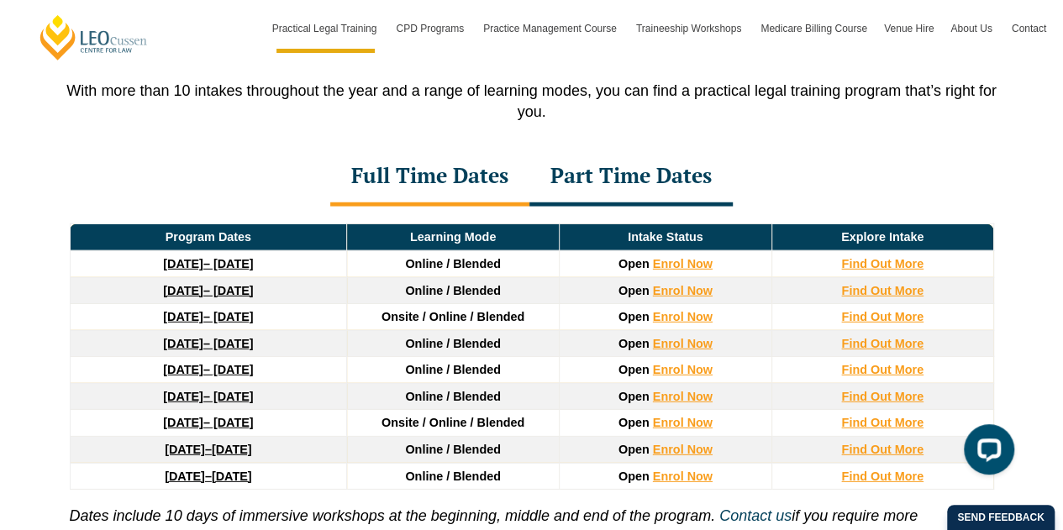
click at [662, 164] on div "Part Time Dates" at bounding box center [630, 177] width 203 height 59
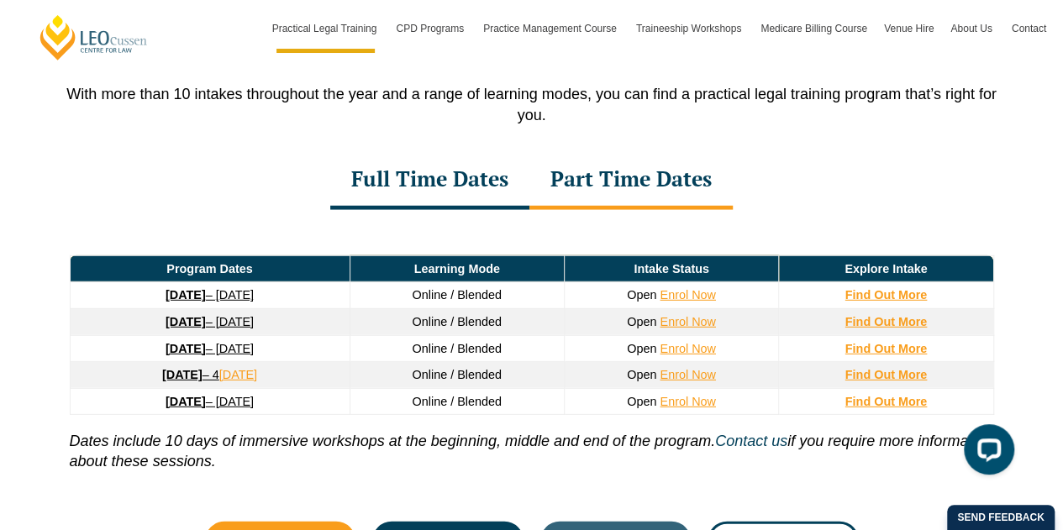
scroll to position [2255, 0]
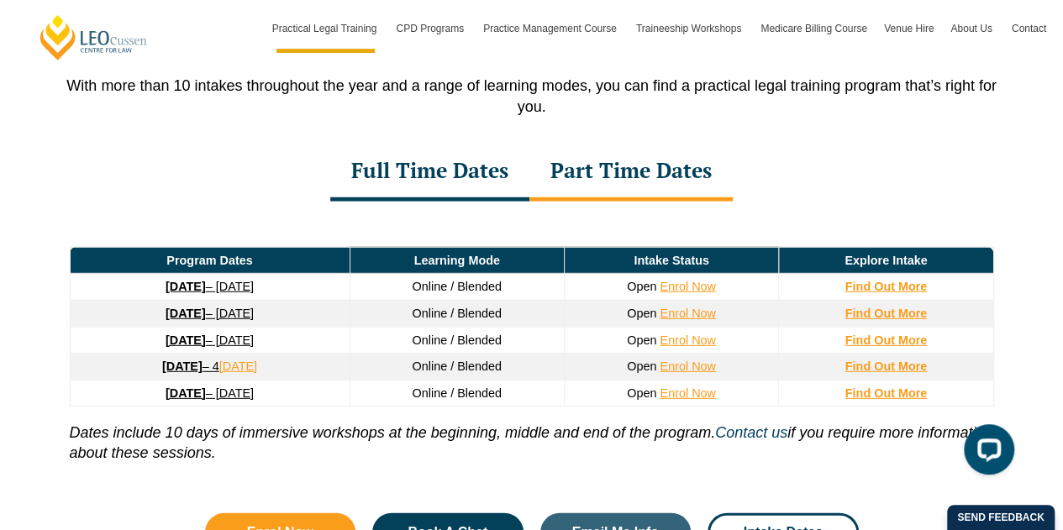
click at [425, 149] on div "Full Time Dates" at bounding box center [429, 172] width 199 height 59
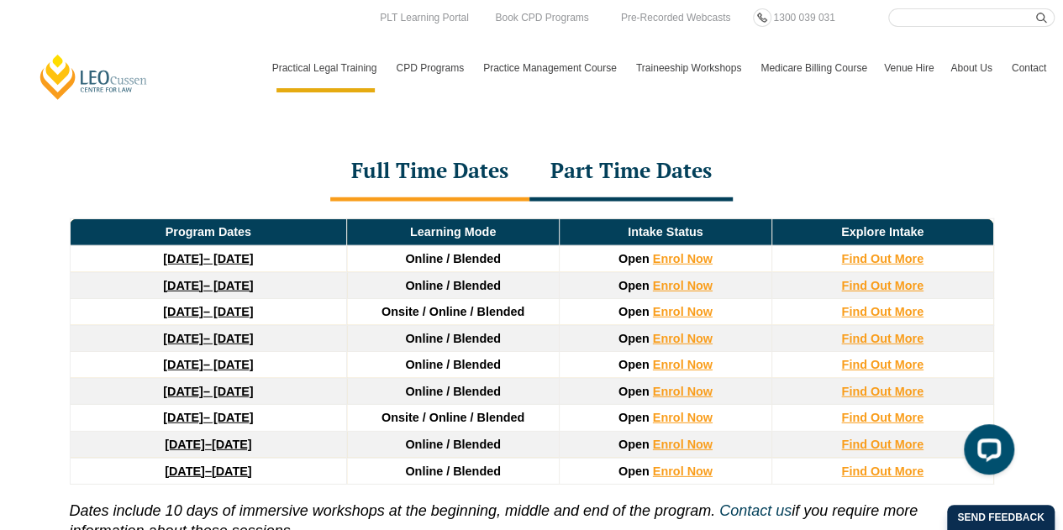
click at [239, 496] on p "Dates include 10 days of immersive workshops at the beginning, middle and end o…" at bounding box center [532, 513] width 924 height 56
